Goal: Task Accomplishment & Management: Manage account settings

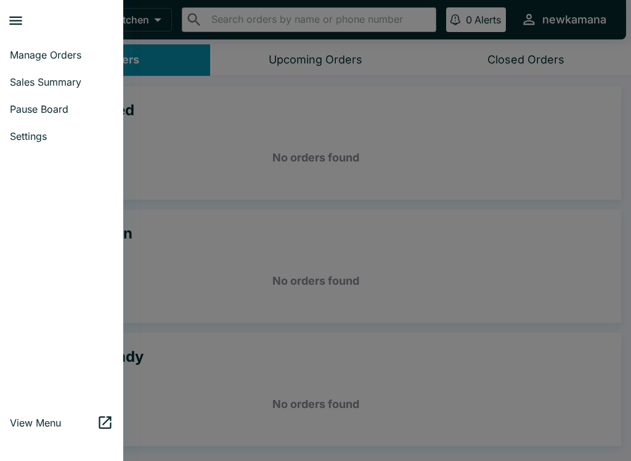
click at [57, 84] on span "Sales Summary" at bounding box center [62, 82] width 104 height 12
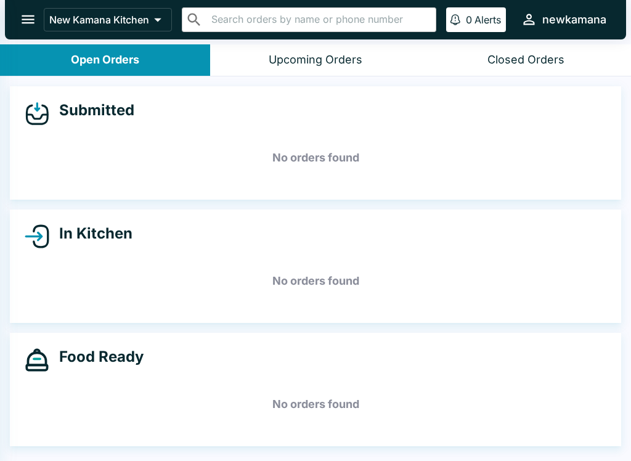
select select "03:00"
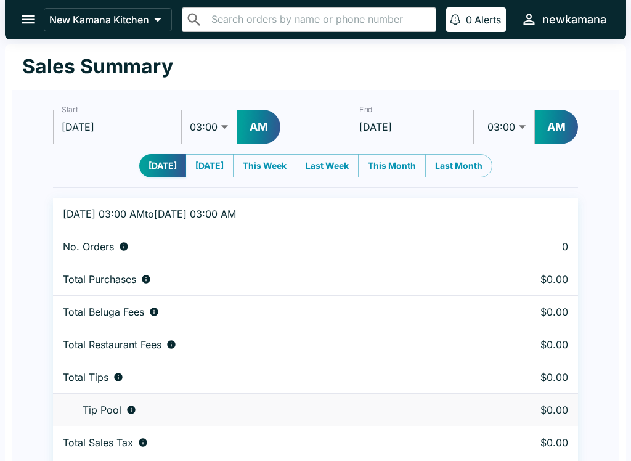
click at [20, 10] on button "open drawer" at bounding box center [27, 19] width 31 height 31
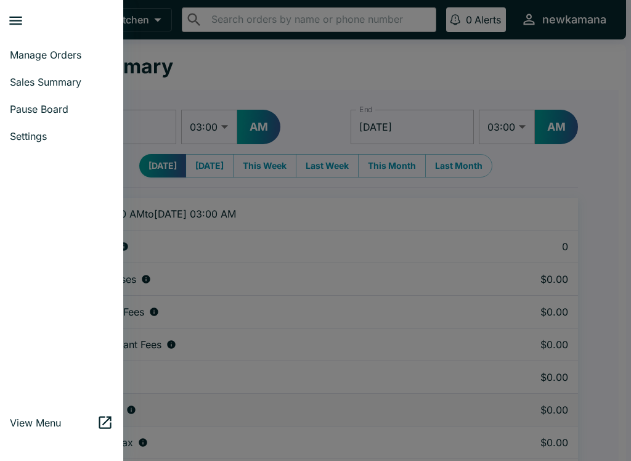
click at [57, 53] on span "Manage Orders" at bounding box center [62, 55] width 104 height 12
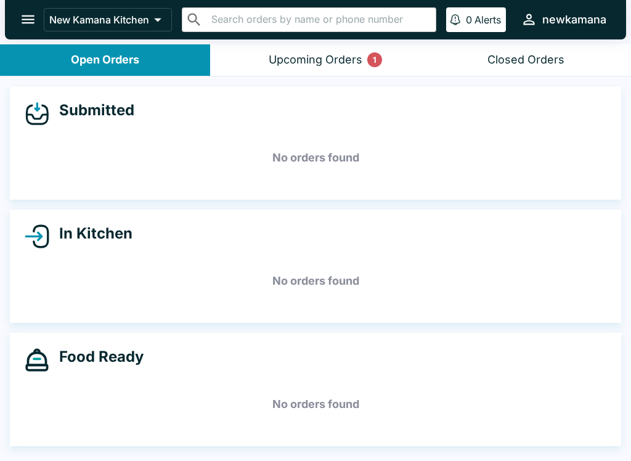
click at [347, 59] on div "Upcoming Orders 1" at bounding box center [316, 60] width 94 height 14
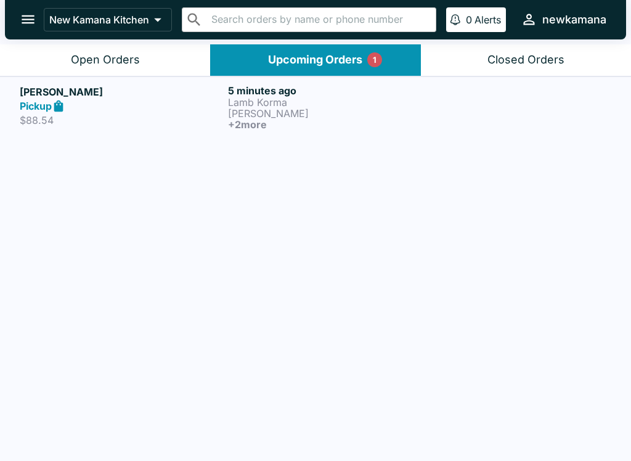
click at [55, 105] on icon at bounding box center [58, 106] width 9 height 12
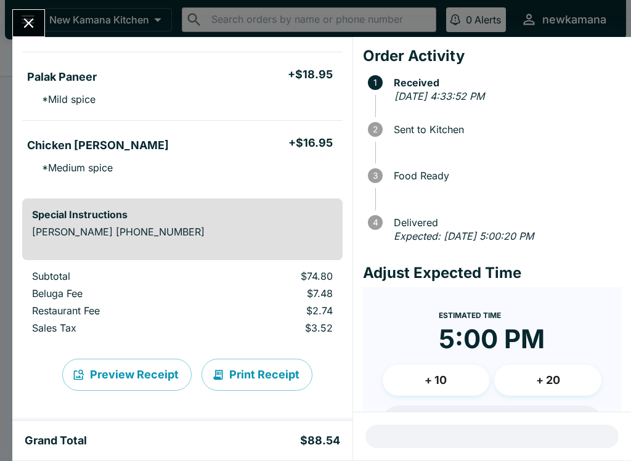
scroll to position [229, 0]
click at [28, 11] on button "Close" at bounding box center [28, 23] width 31 height 27
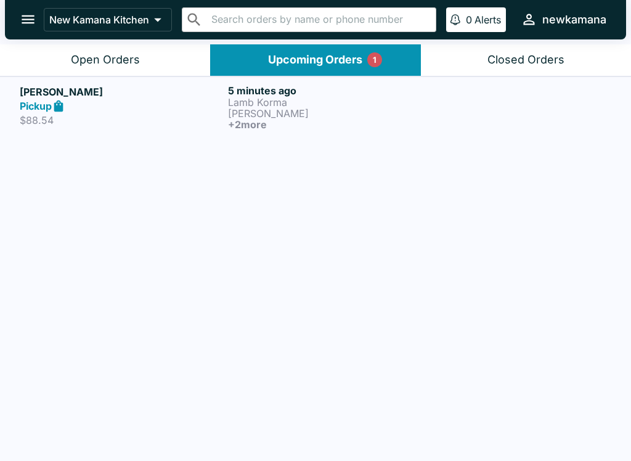
click at [366, 68] on button "Upcoming Orders 1" at bounding box center [315, 59] width 210 height 31
click at [253, 112] on p "[PERSON_NAME]" at bounding box center [330, 113] width 204 height 11
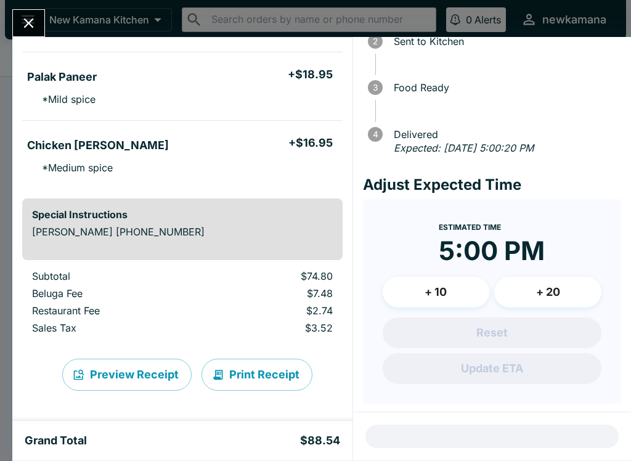
scroll to position [229, 0]
click at [24, 22] on icon "Close" at bounding box center [28, 23] width 17 height 17
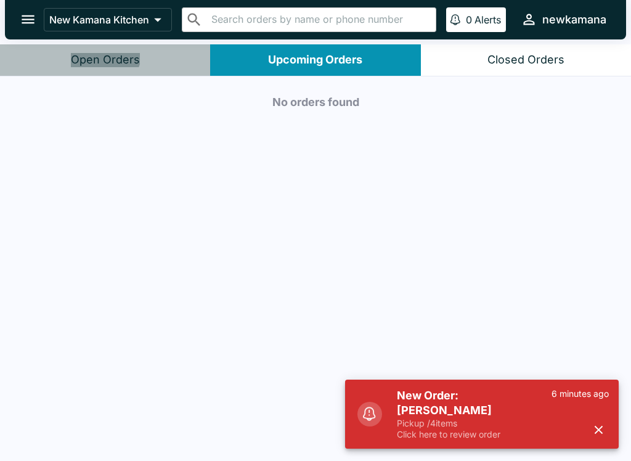
click at [91, 49] on button "Open Orders" at bounding box center [105, 59] width 210 height 31
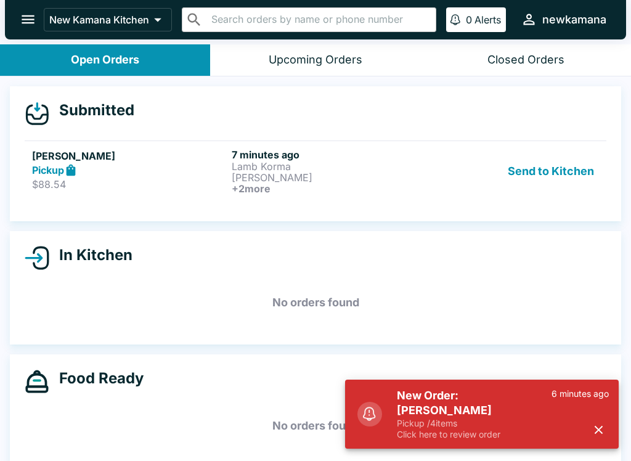
click at [531, 175] on button "Send to Kitchen" at bounding box center [551, 172] width 96 height 46
